Goal: Task Accomplishment & Management: Manage account settings

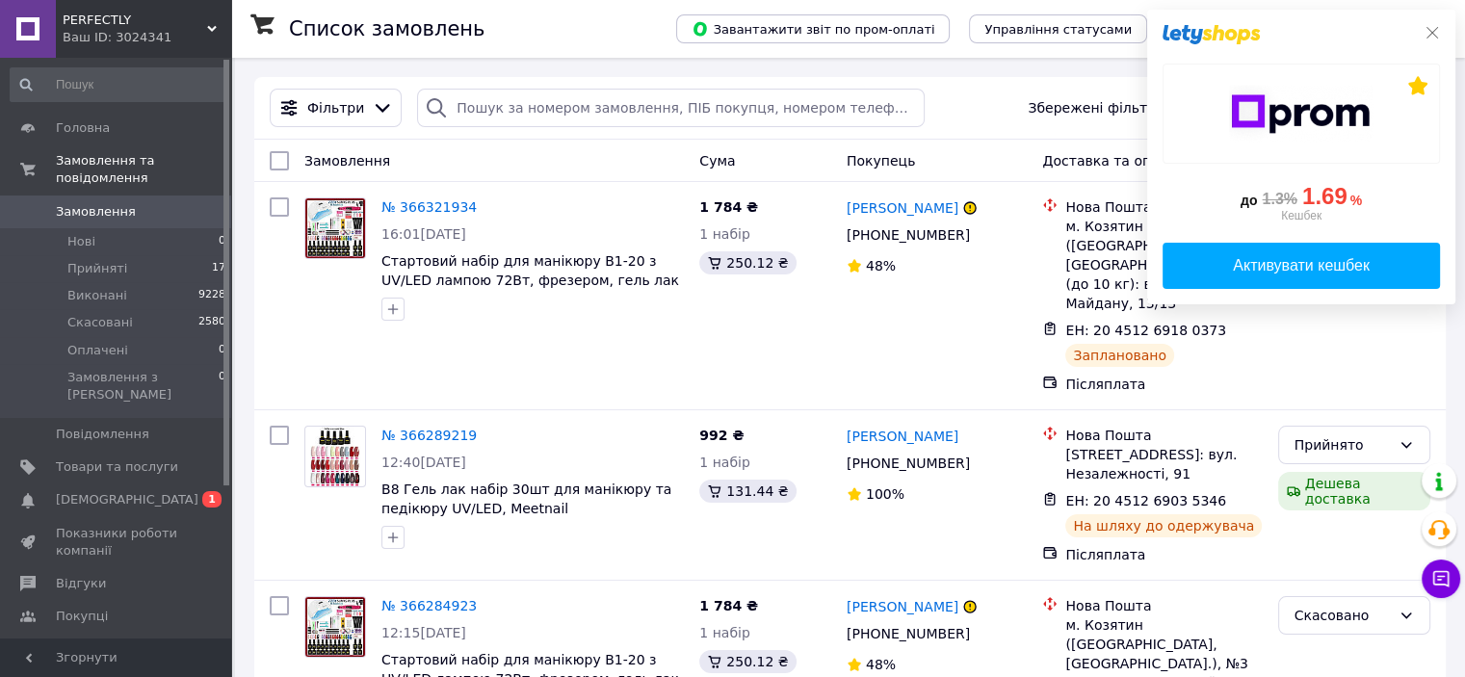
click at [1437, 29] on icon at bounding box center [1433, 33] width 12 height 12
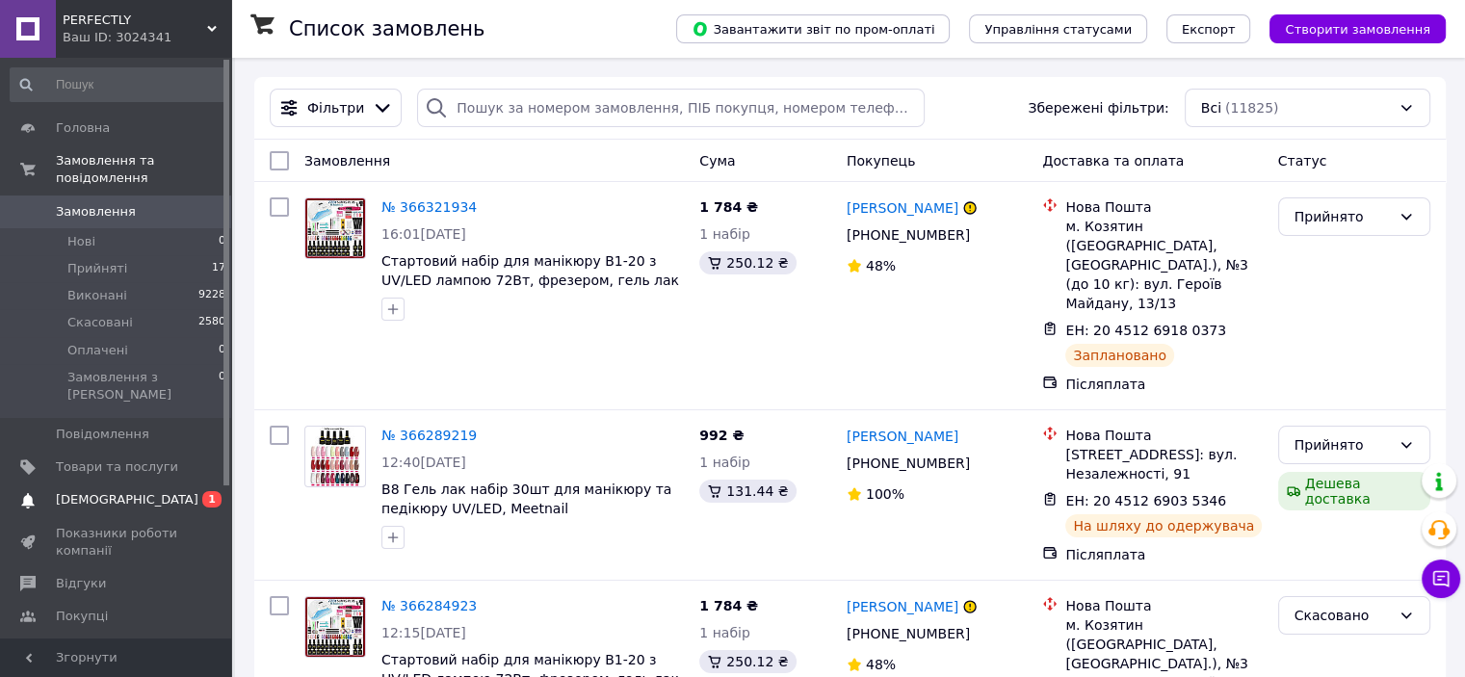
click at [109, 491] on span "[DEMOGRAPHIC_DATA]" at bounding box center [127, 499] width 143 height 17
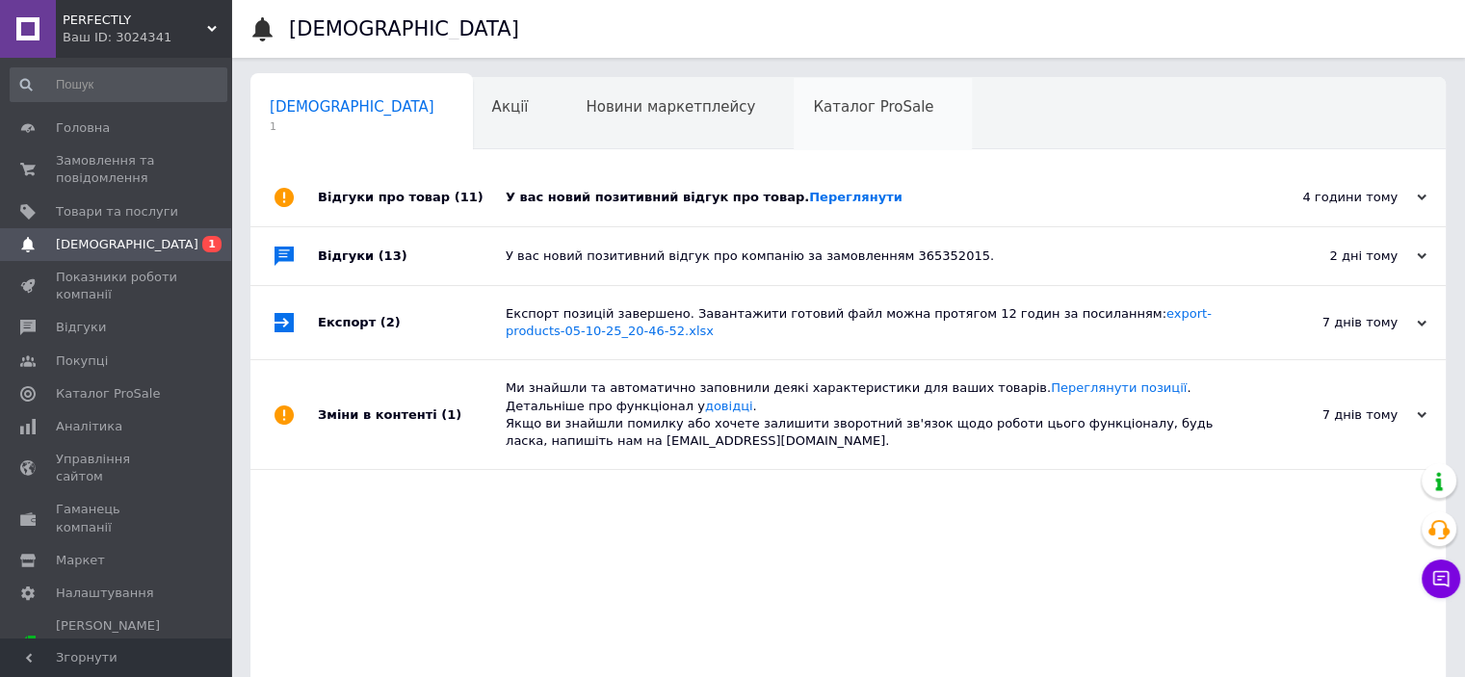
click at [813, 107] on span "Каталог ProSale" at bounding box center [873, 106] width 120 height 17
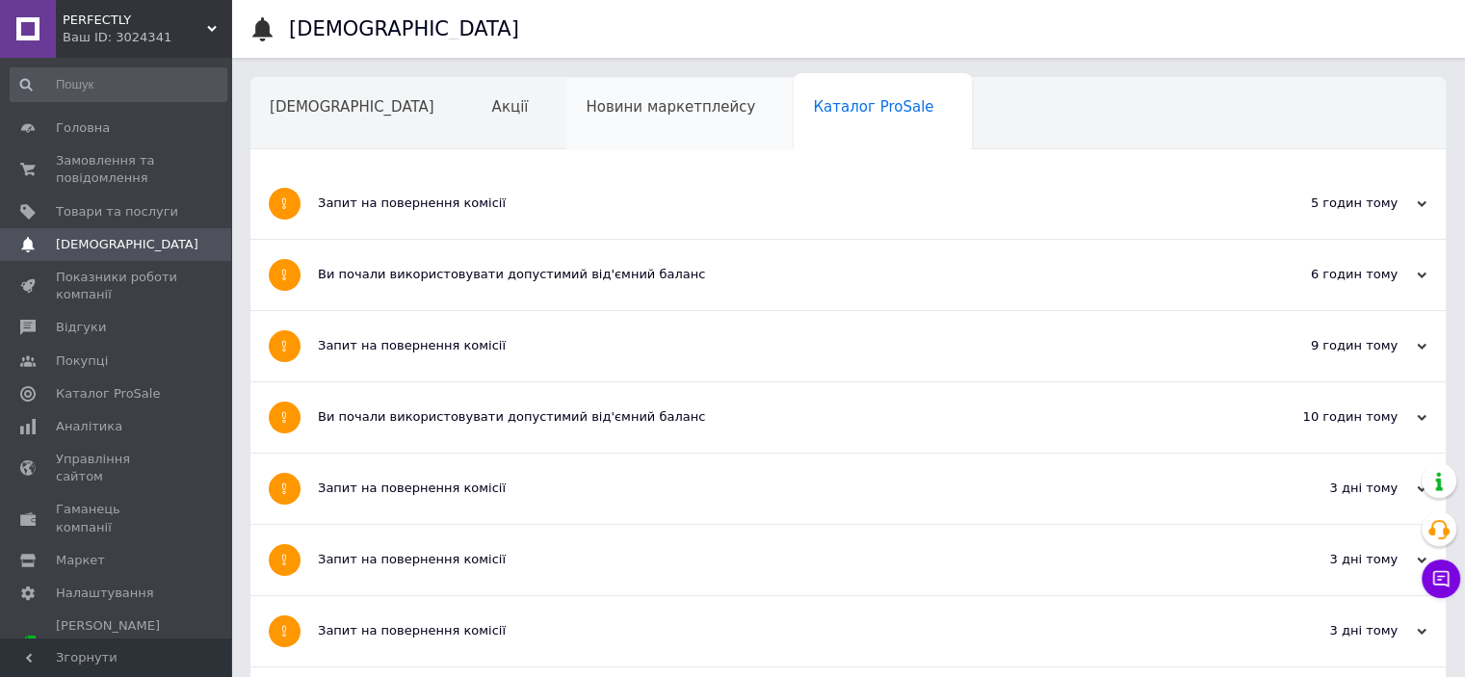
click at [567, 94] on div "Новини маркетплейсу" at bounding box center [680, 114] width 227 height 73
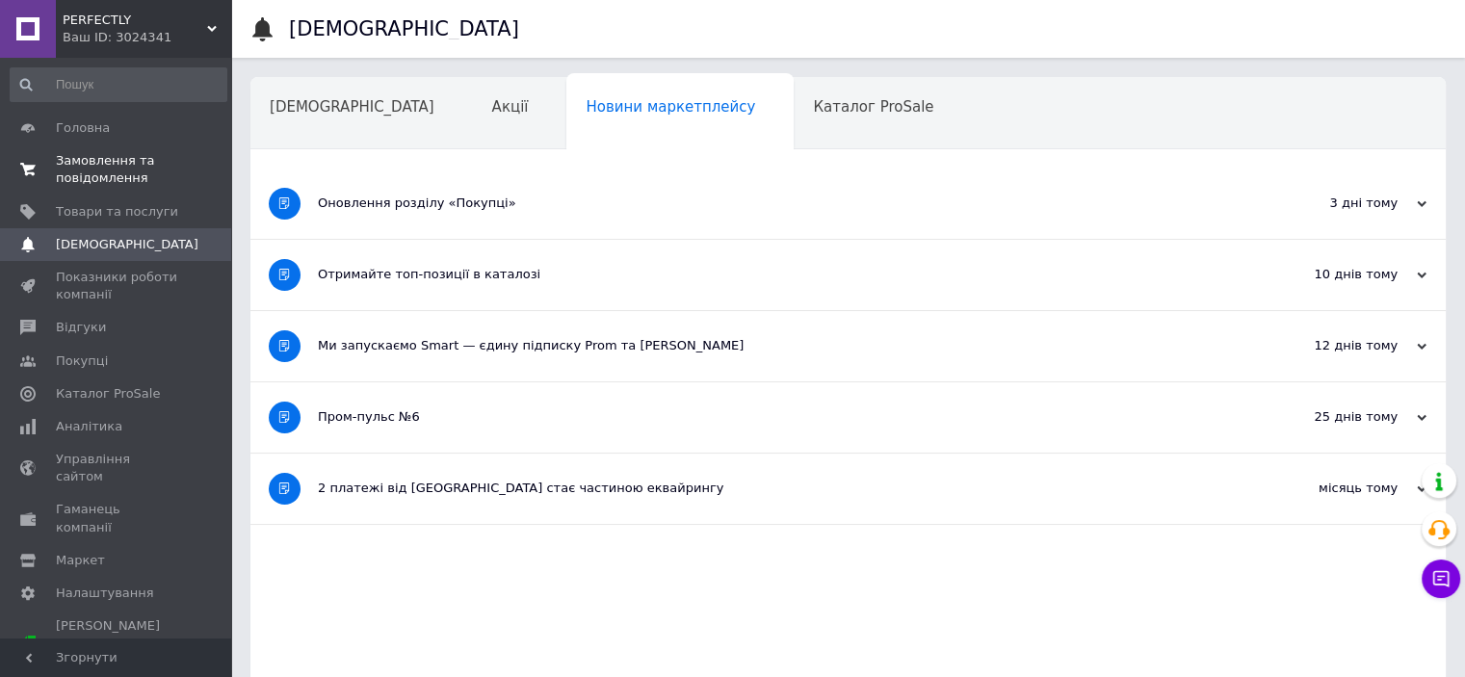
click at [125, 158] on span "Замовлення та повідомлення" at bounding box center [117, 169] width 122 height 35
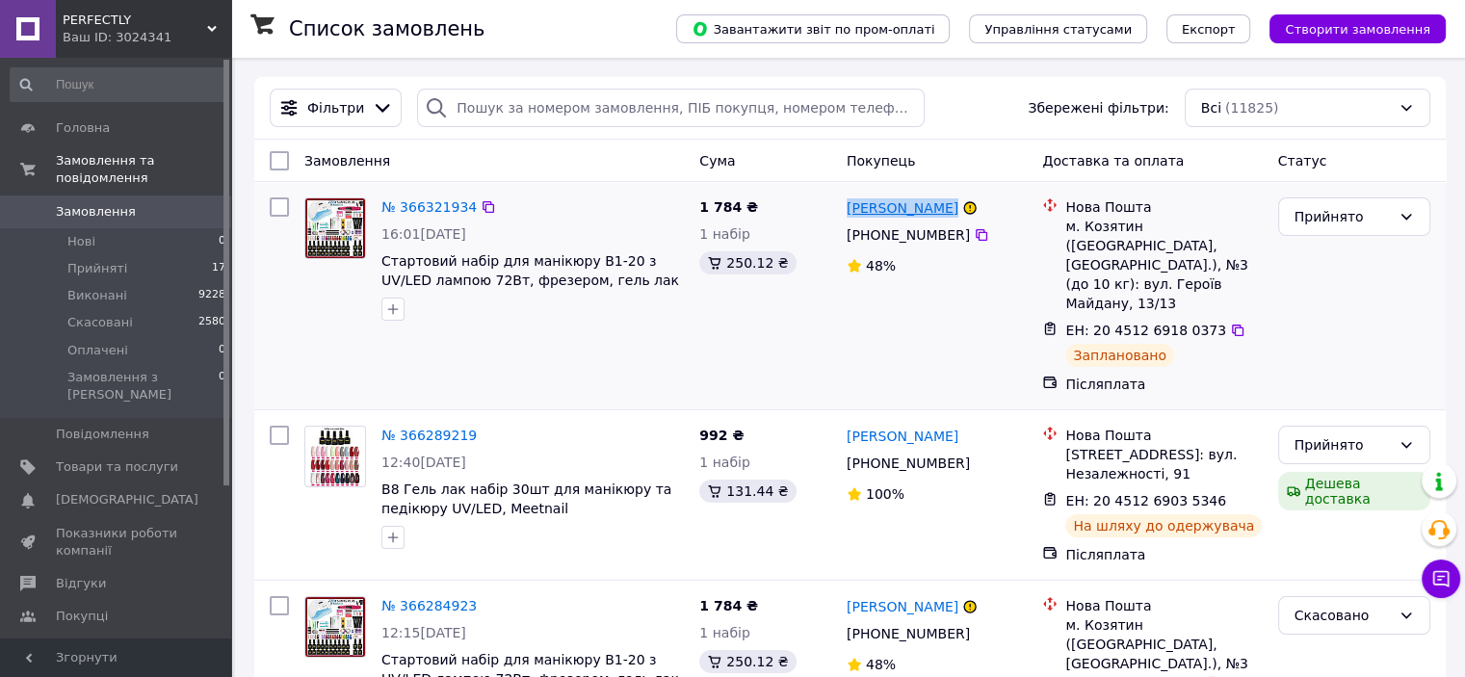
drag, startPoint x: 937, startPoint y: 218, endPoint x: 852, endPoint y: 206, distance: 85.6
click at [847, 207] on div "[PERSON_NAME]" at bounding box center [903, 208] width 116 height 24
copy link "[PERSON_NAME]"
click at [974, 240] on icon at bounding box center [981, 234] width 15 height 15
click at [86, 203] on span "Замовлення" at bounding box center [96, 211] width 80 height 17
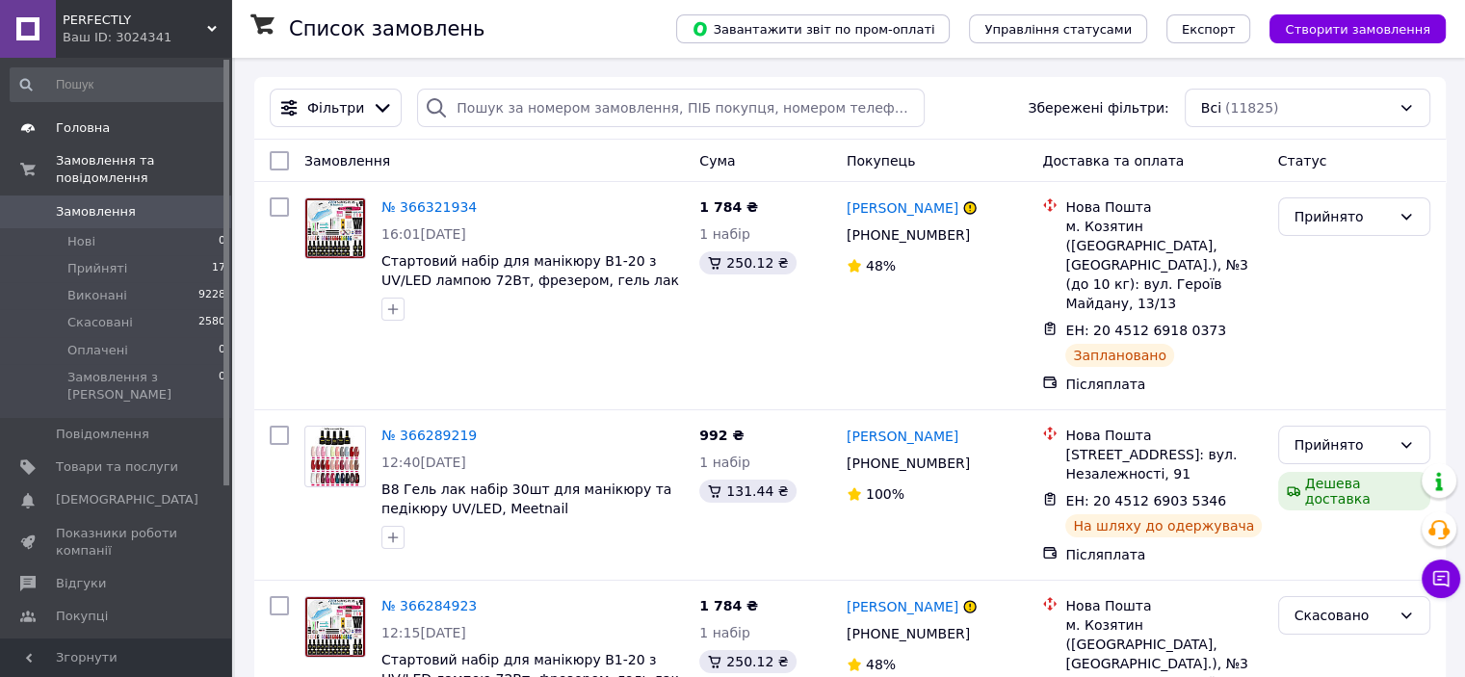
click at [108, 126] on span "Головна" at bounding box center [117, 127] width 122 height 17
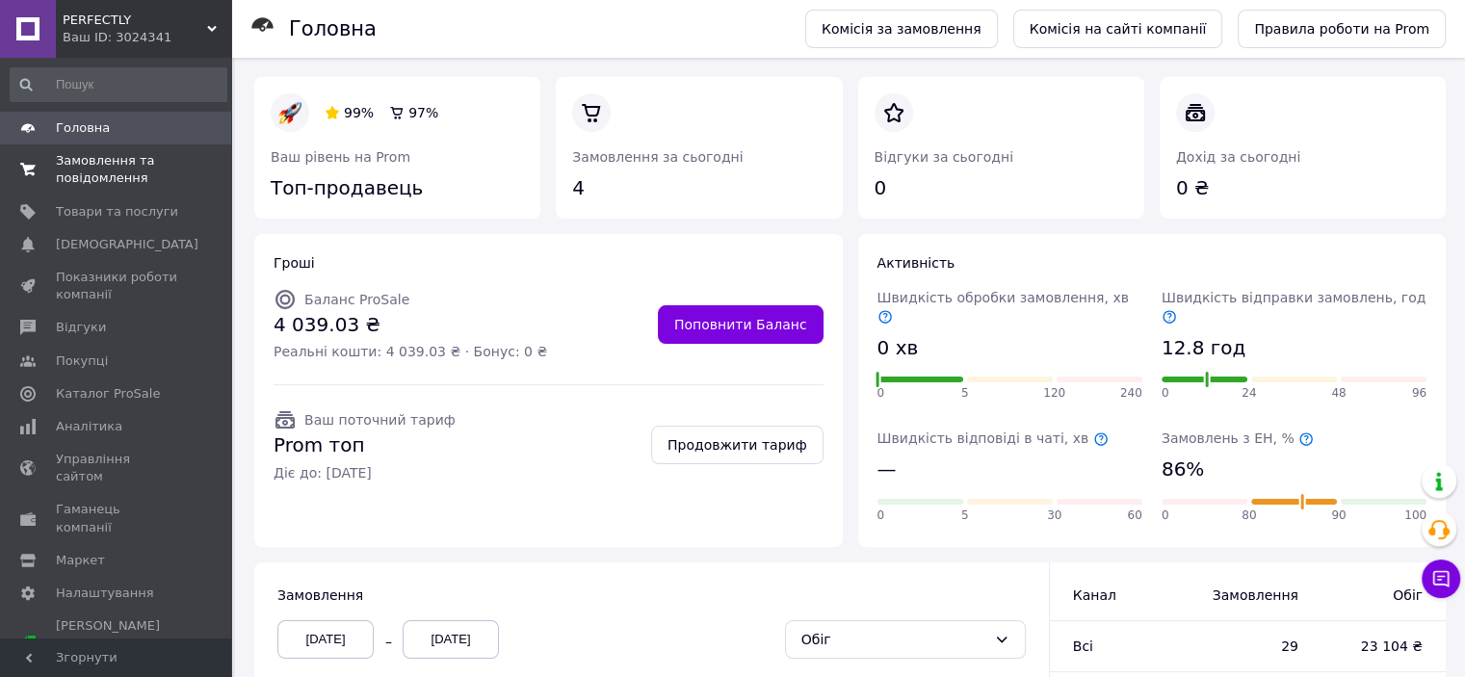
click at [85, 153] on span "Замовлення та повідомлення" at bounding box center [117, 169] width 122 height 35
